Goal: Navigation & Orientation: Find specific page/section

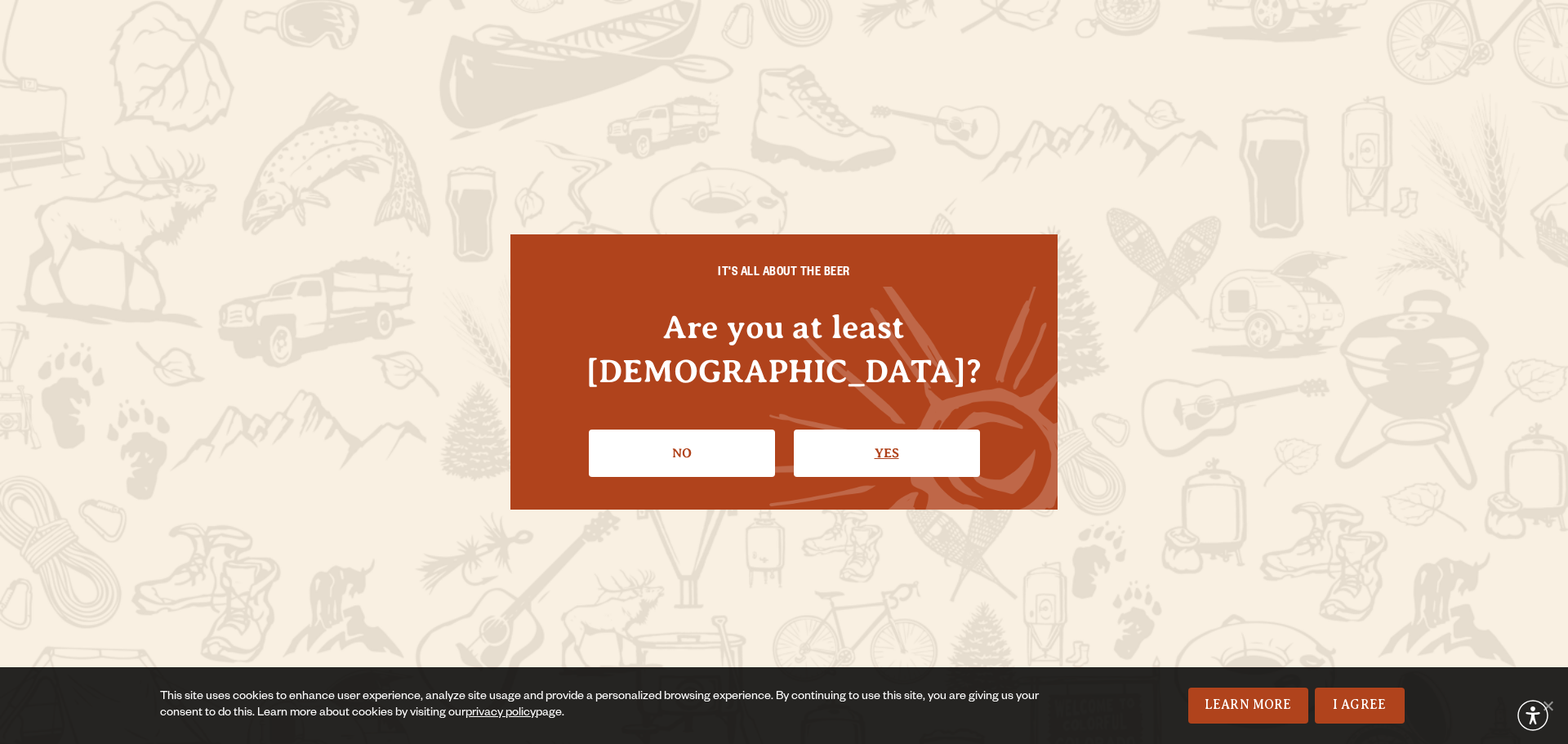
click at [859, 448] on link "Yes" at bounding box center [887, 454] width 186 height 48
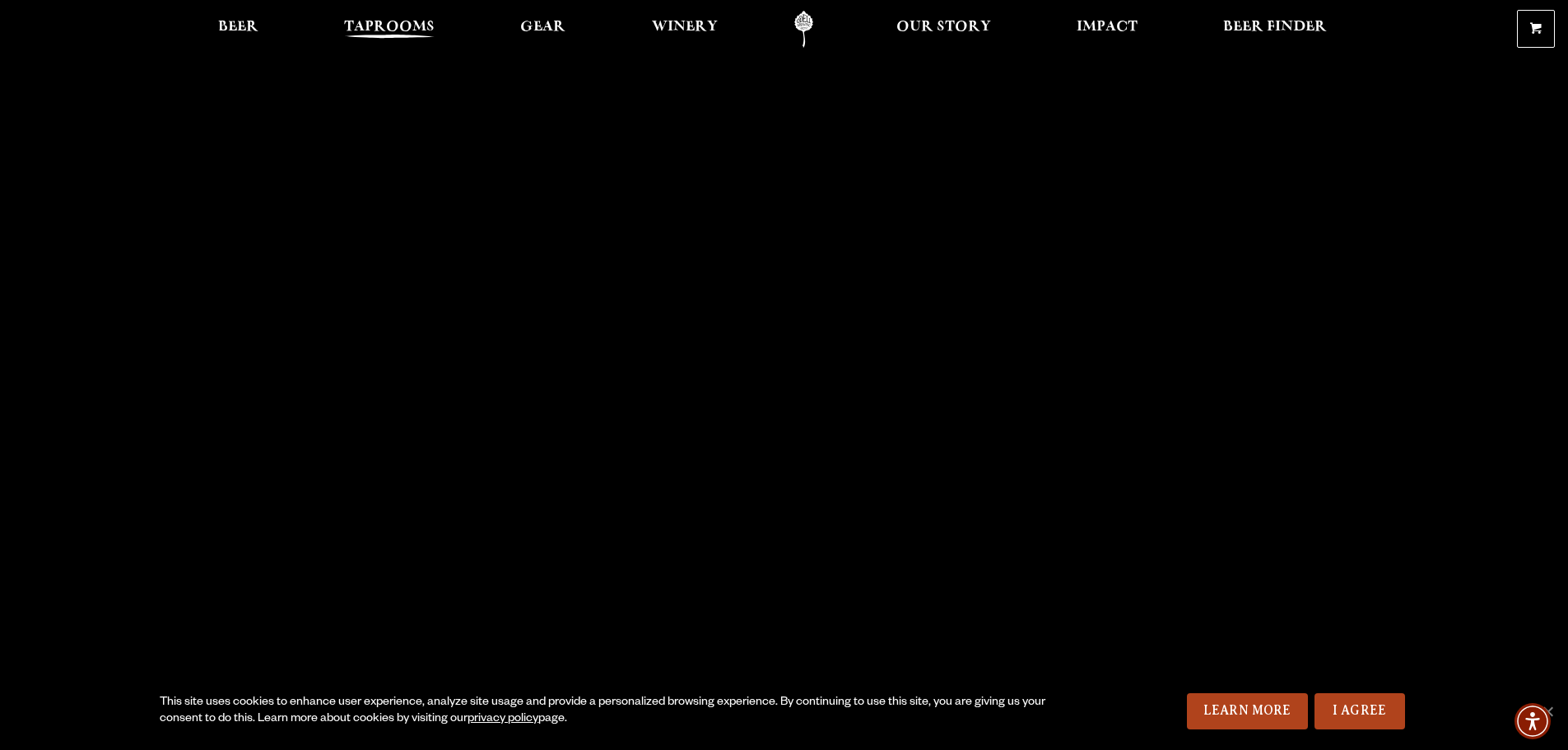
click at [376, 22] on span "Taprooms" at bounding box center [390, 27] width 91 height 13
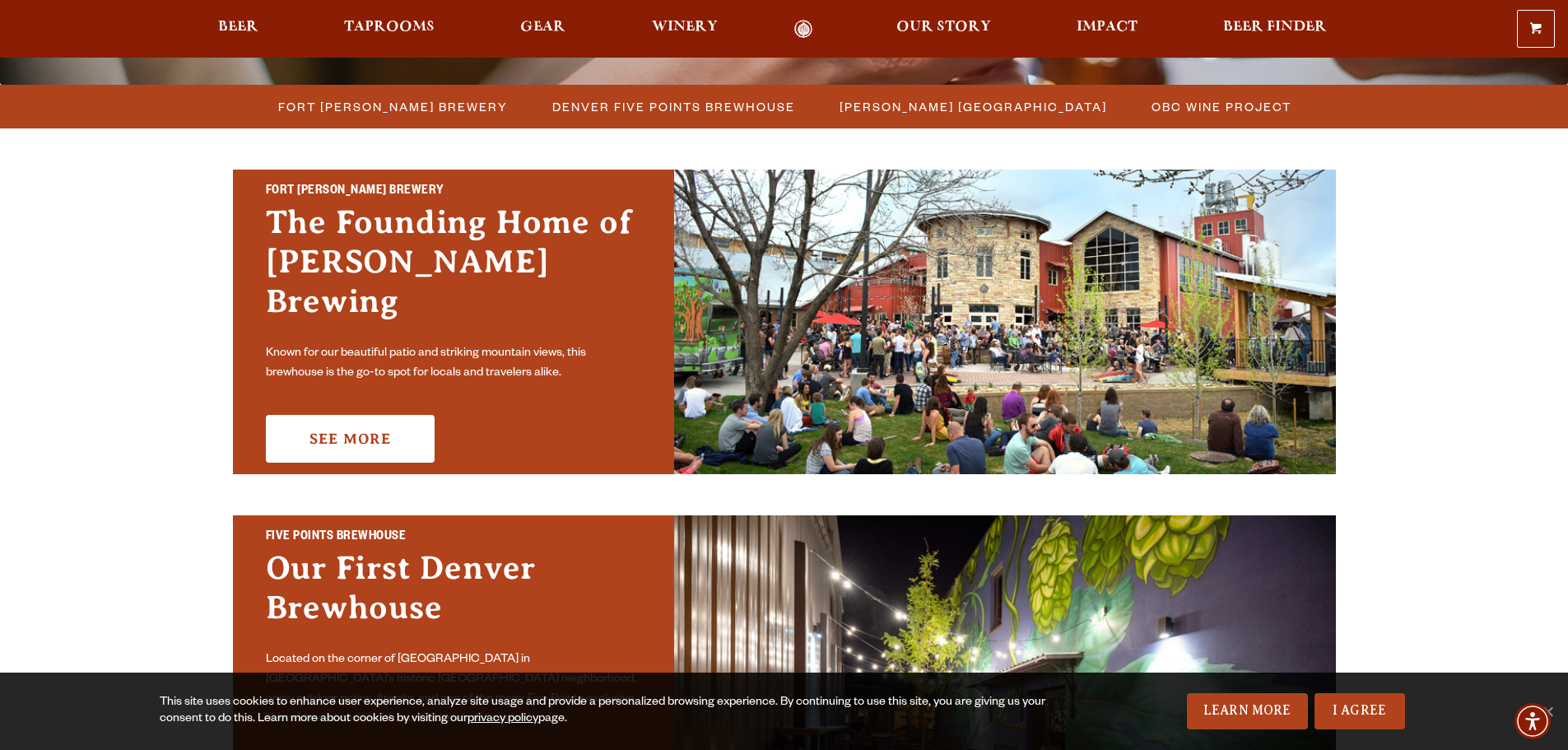
scroll to position [466, 0]
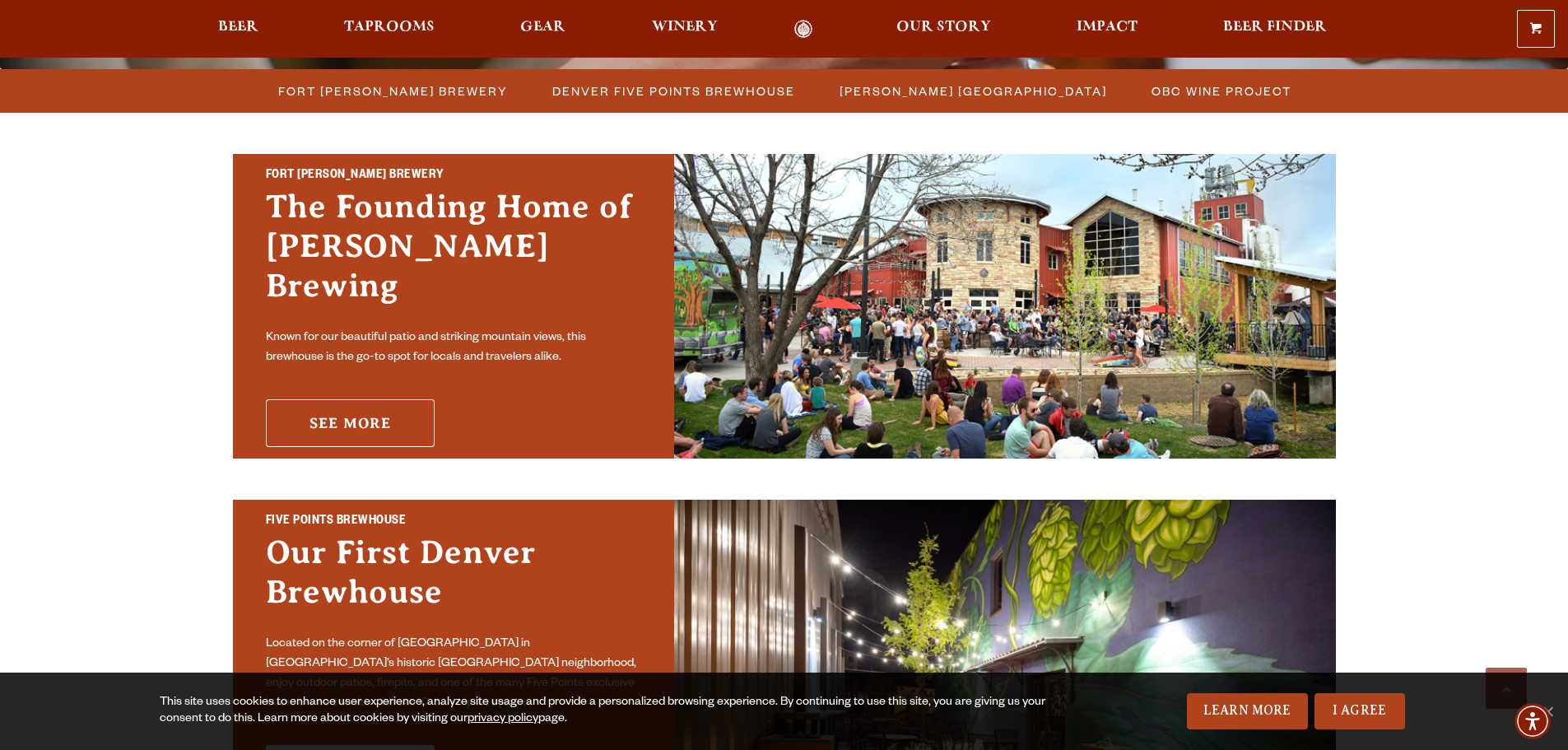
click at [400, 403] on link "See More" at bounding box center [350, 423] width 169 height 48
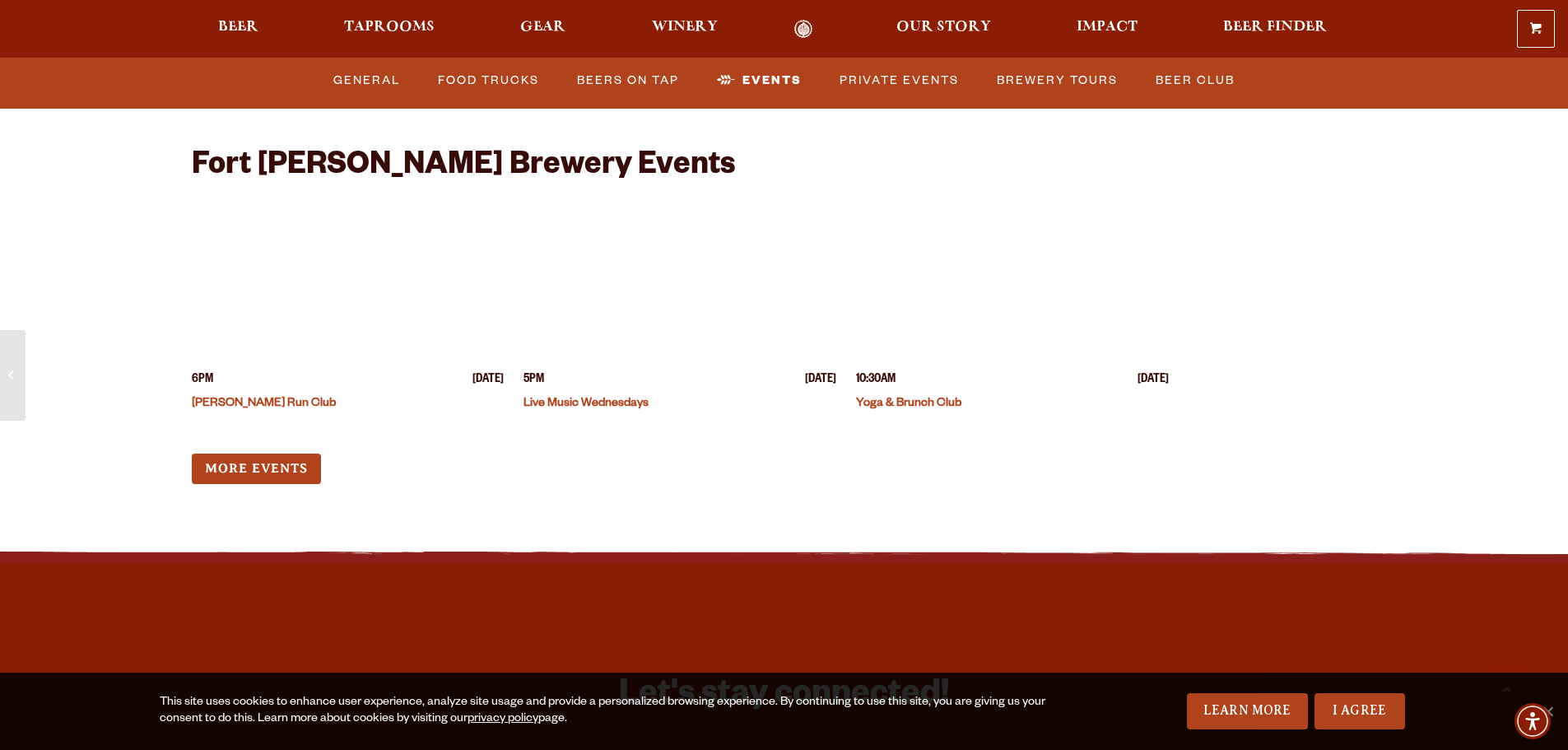
scroll to position [6480, 0]
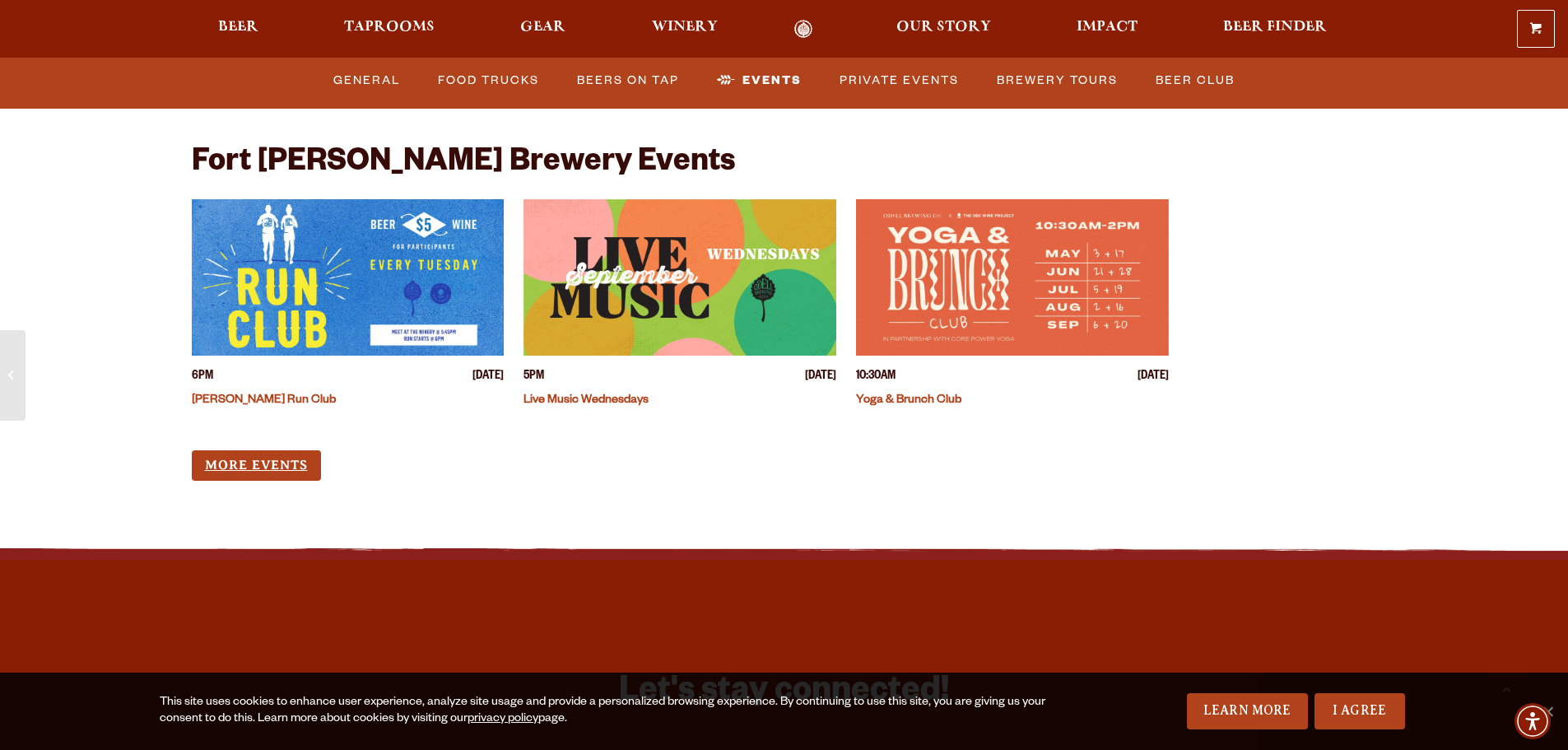
click at [241, 450] on link "More Events" at bounding box center [256, 465] width 129 height 30
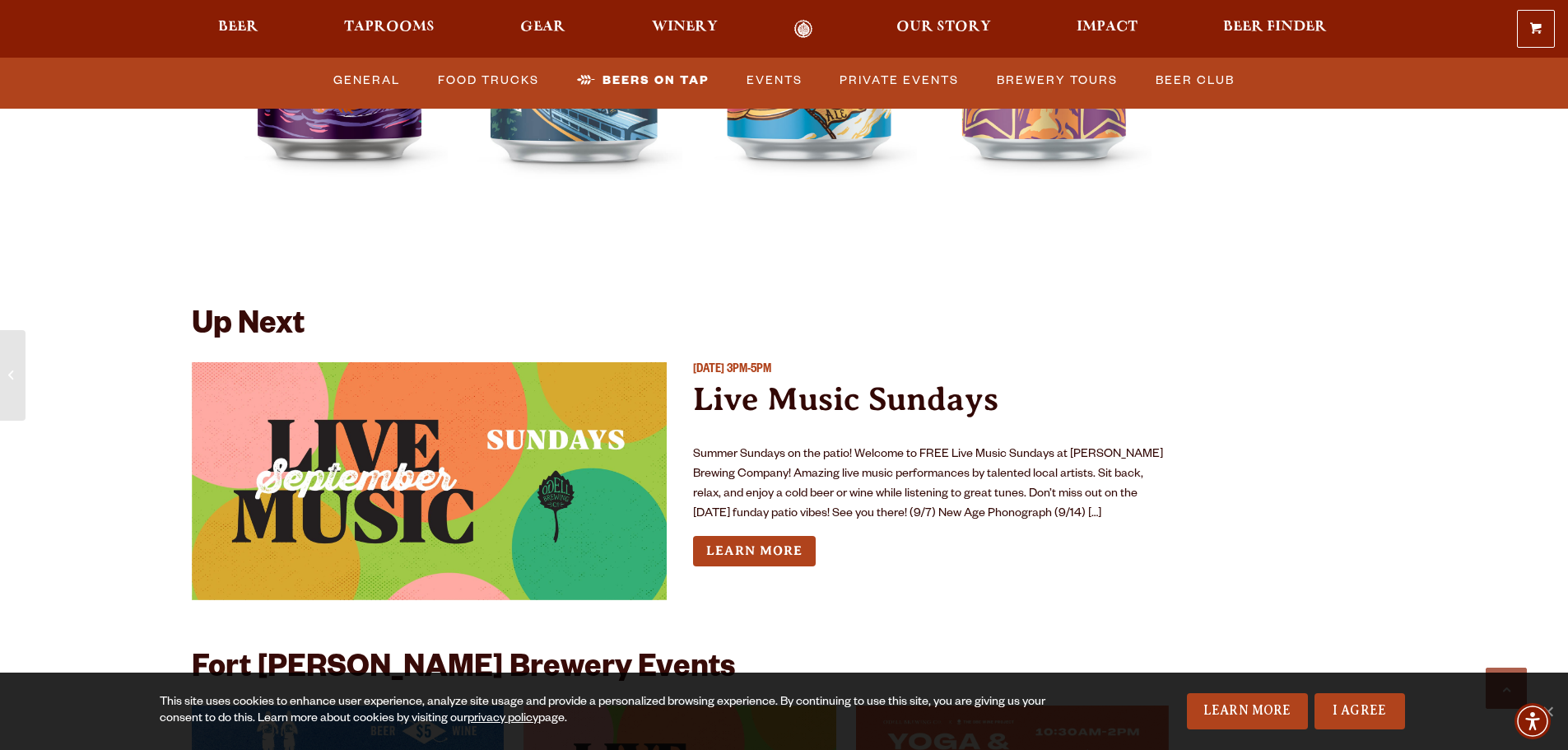
scroll to position [5962, 0]
